Goal: Find specific page/section: Find specific page/section

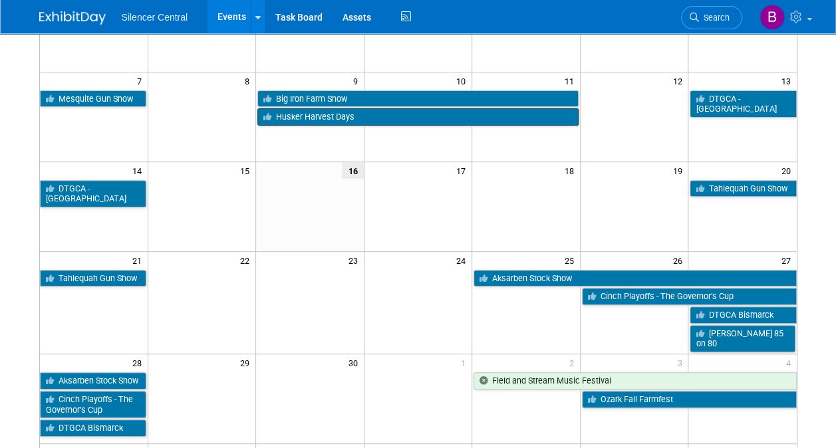
scroll to position [166, 0]
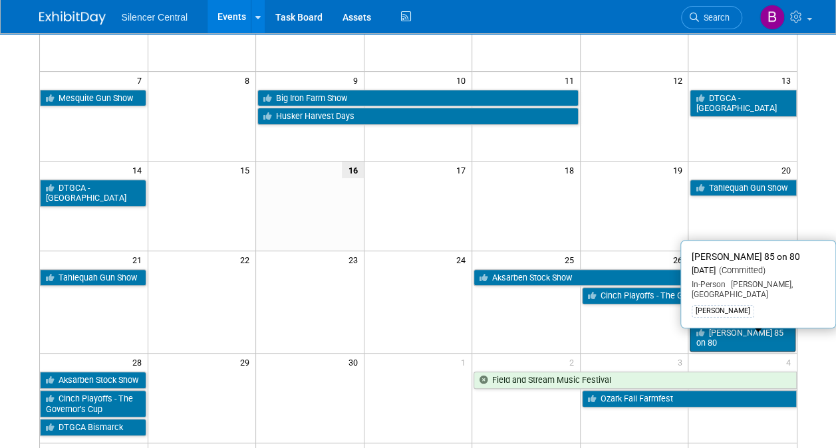
click at [719, 332] on link "[PERSON_NAME] 85 on 80" at bounding box center [741, 337] width 105 height 27
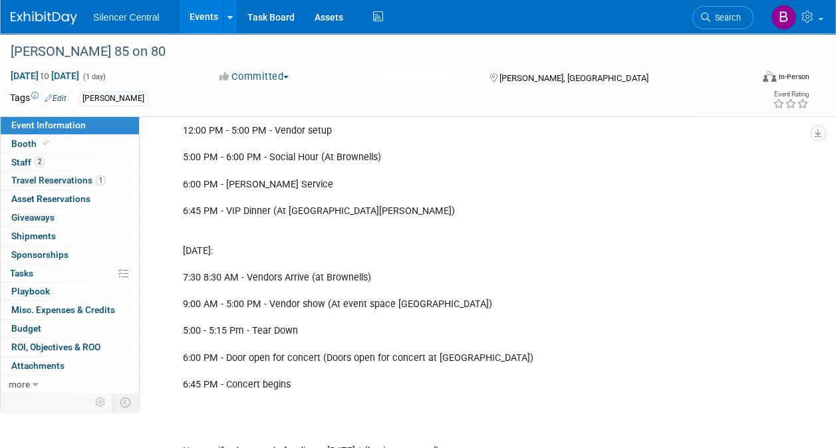
scroll to position [689, 0]
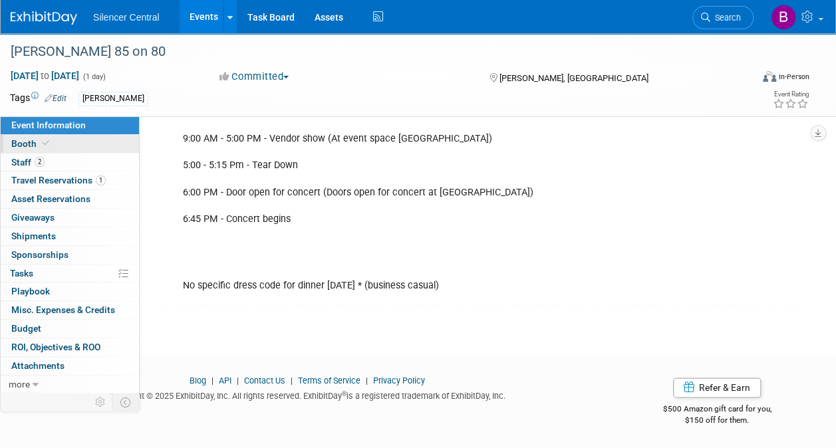
click at [86, 144] on link "Booth" at bounding box center [70, 144] width 138 height 18
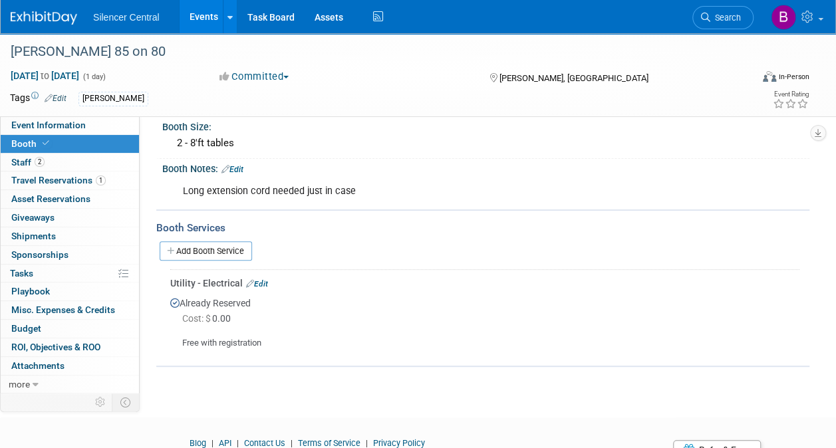
scroll to position [0, 0]
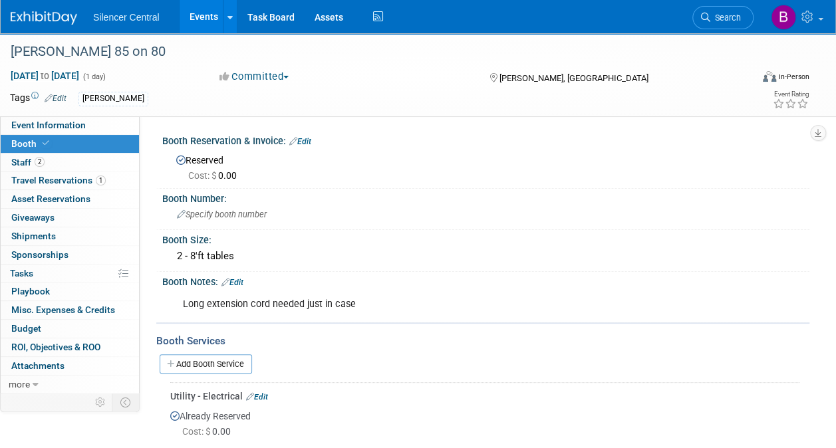
click at [51, 15] on img at bounding box center [44, 17] width 66 height 13
